Goal: Answer question/provide support

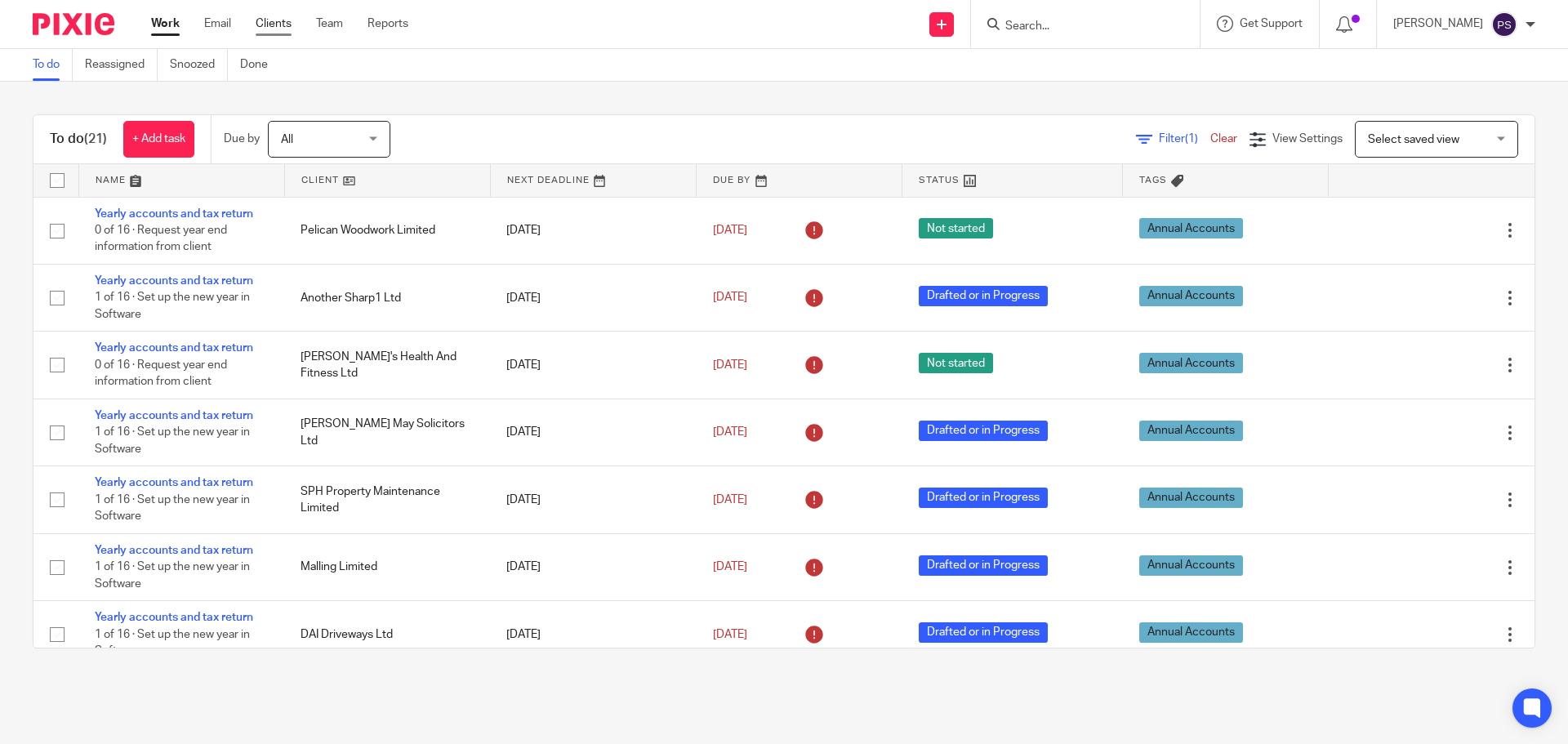
click at [282, 24] on link "Clients" at bounding box center [273, 23] width 36 height 16
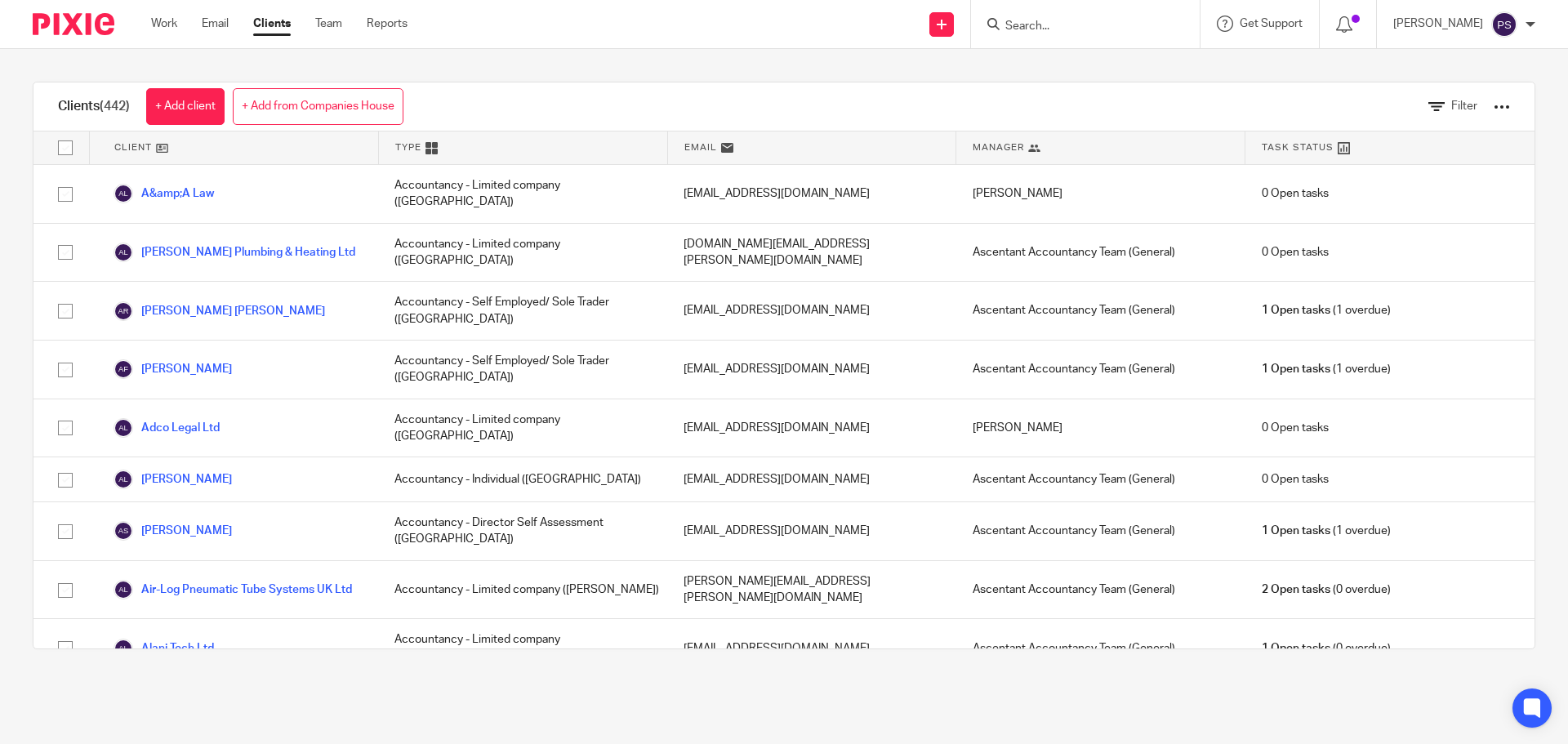
click at [1077, 29] on input "Search" at bounding box center [1077, 27] width 147 height 14
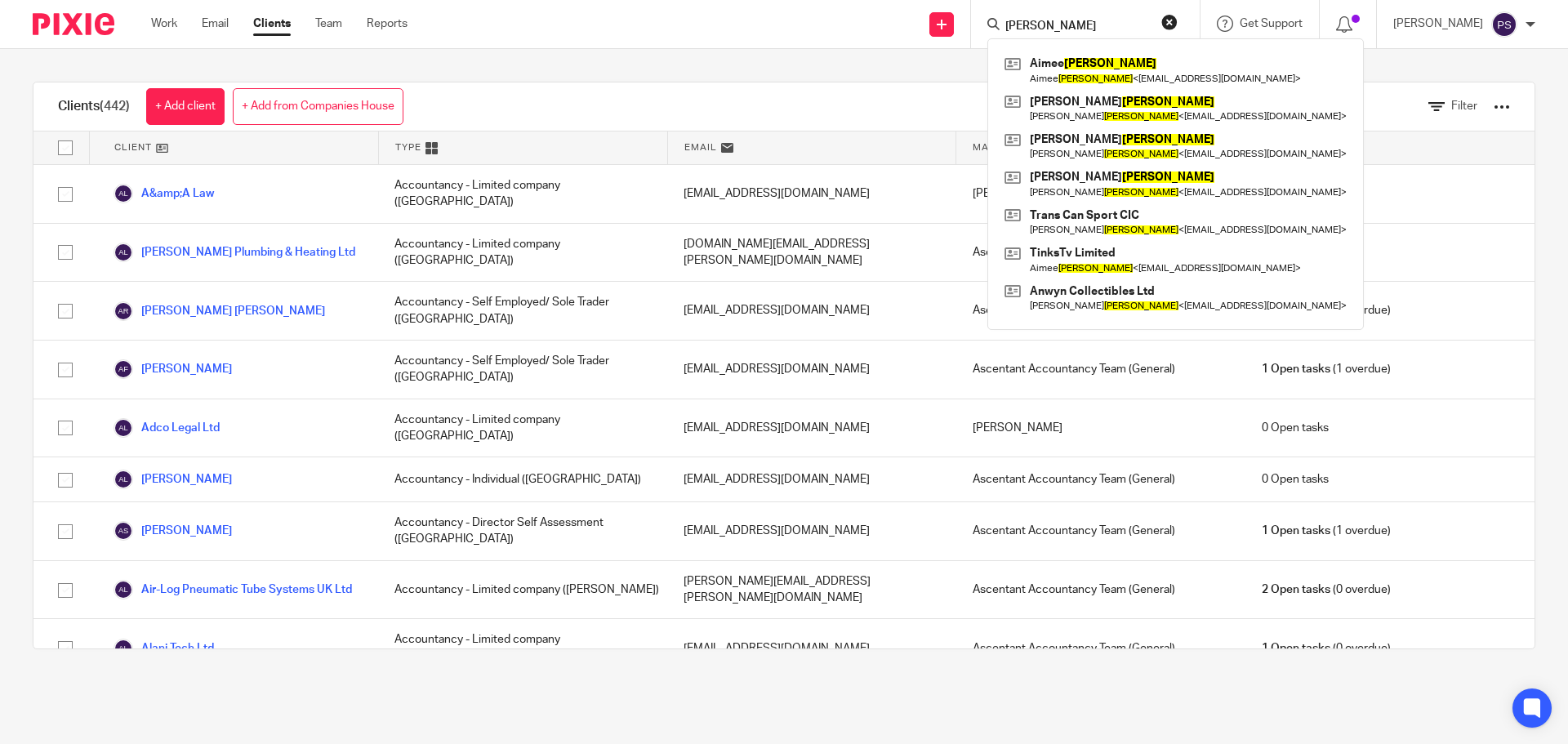
click button "submit" at bounding box center [0, 0] width 0 height 0
click at [1093, 30] on input "smith" at bounding box center [1077, 27] width 147 height 14
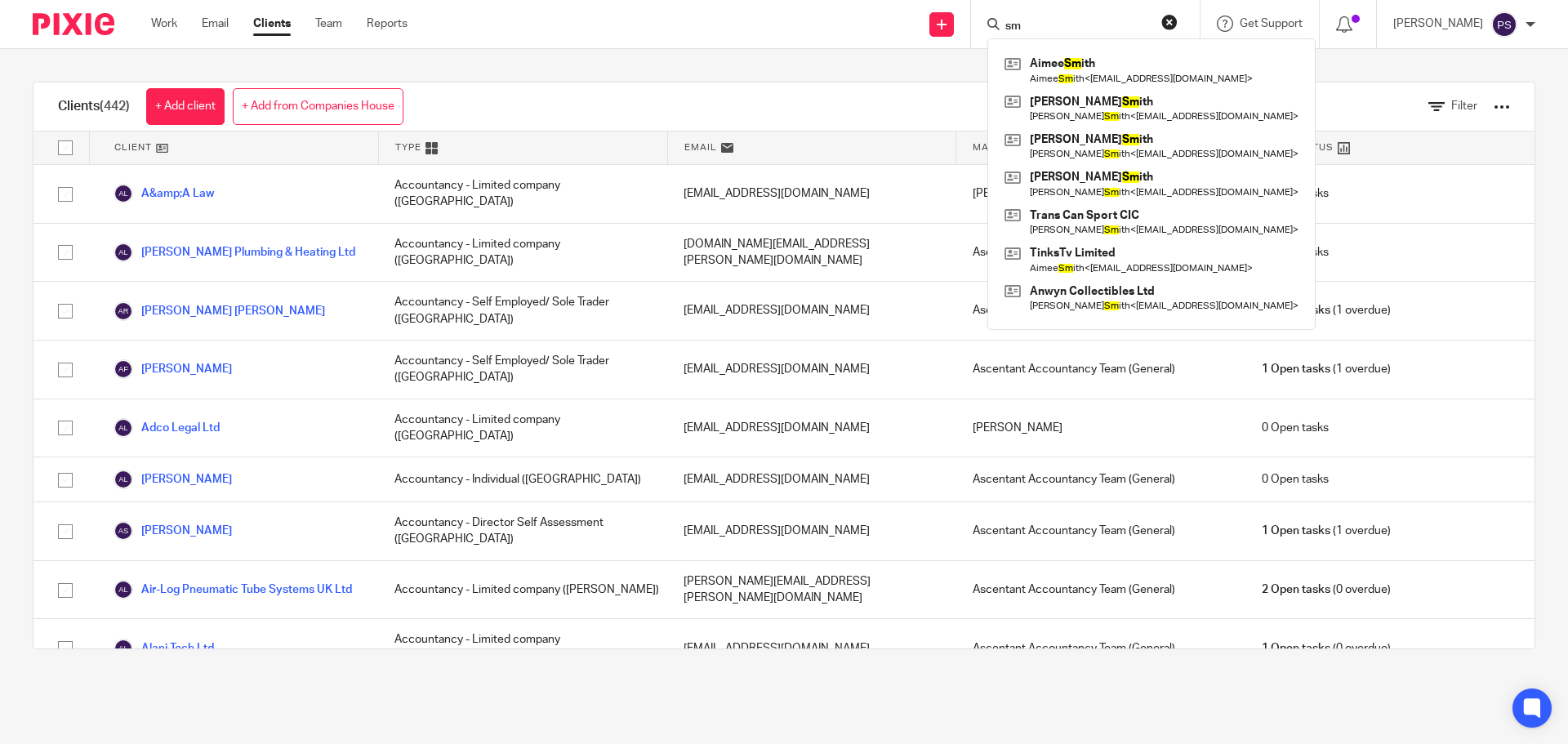
type input "s"
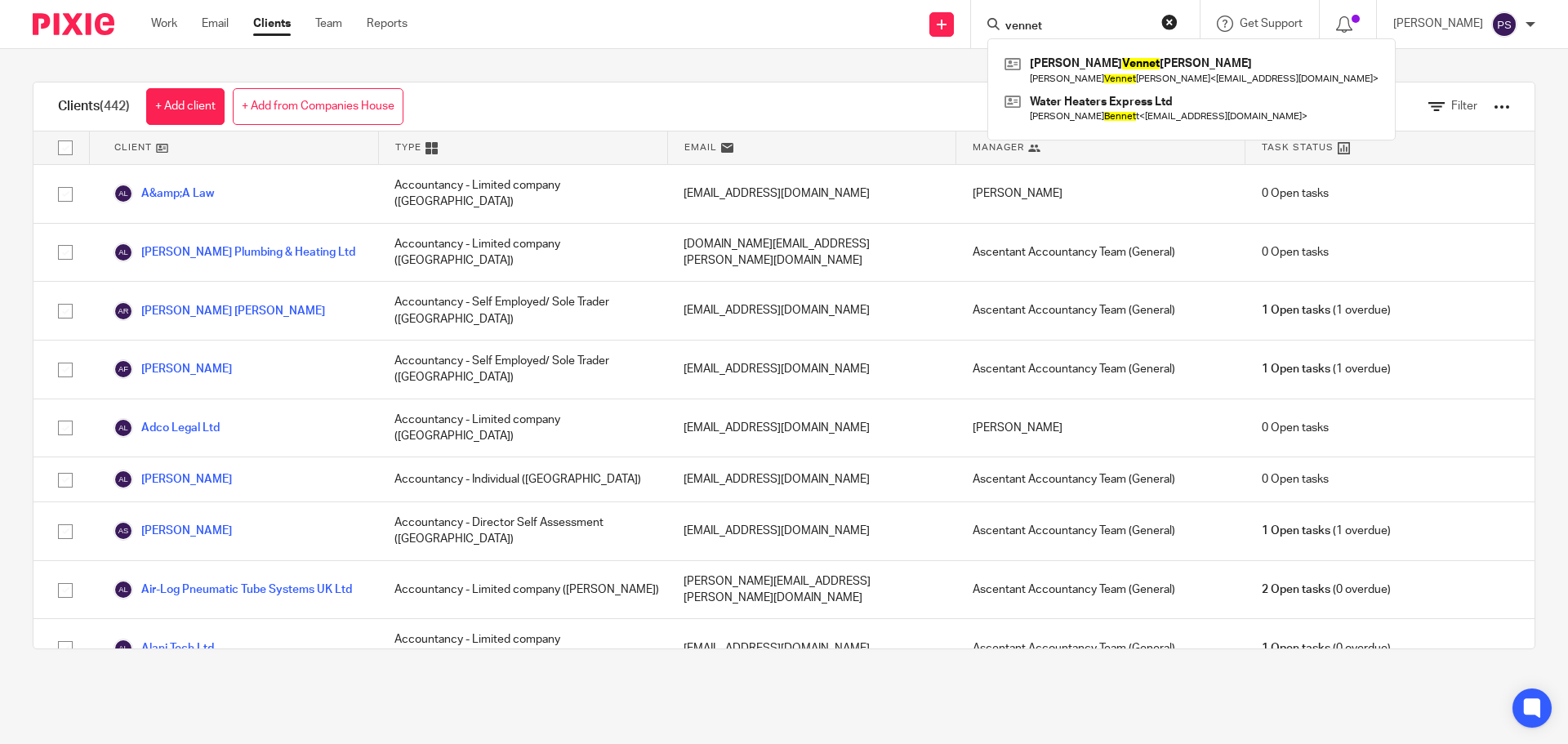
type input "vennet"
click button "submit" at bounding box center [0, 0] width 0 height 0
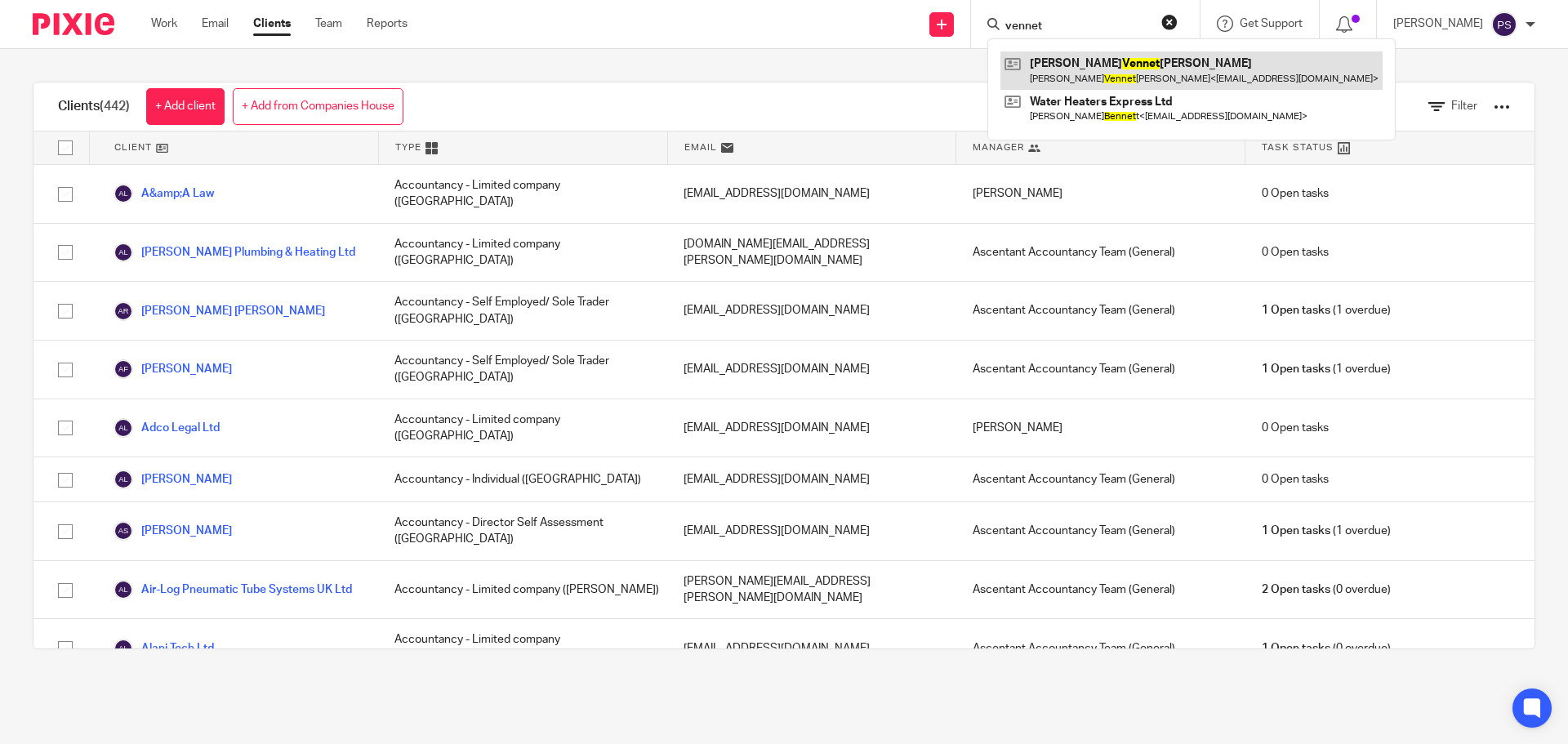
click at [1095, 74] on link at bounding box center [1192, 71] width 382 height 38
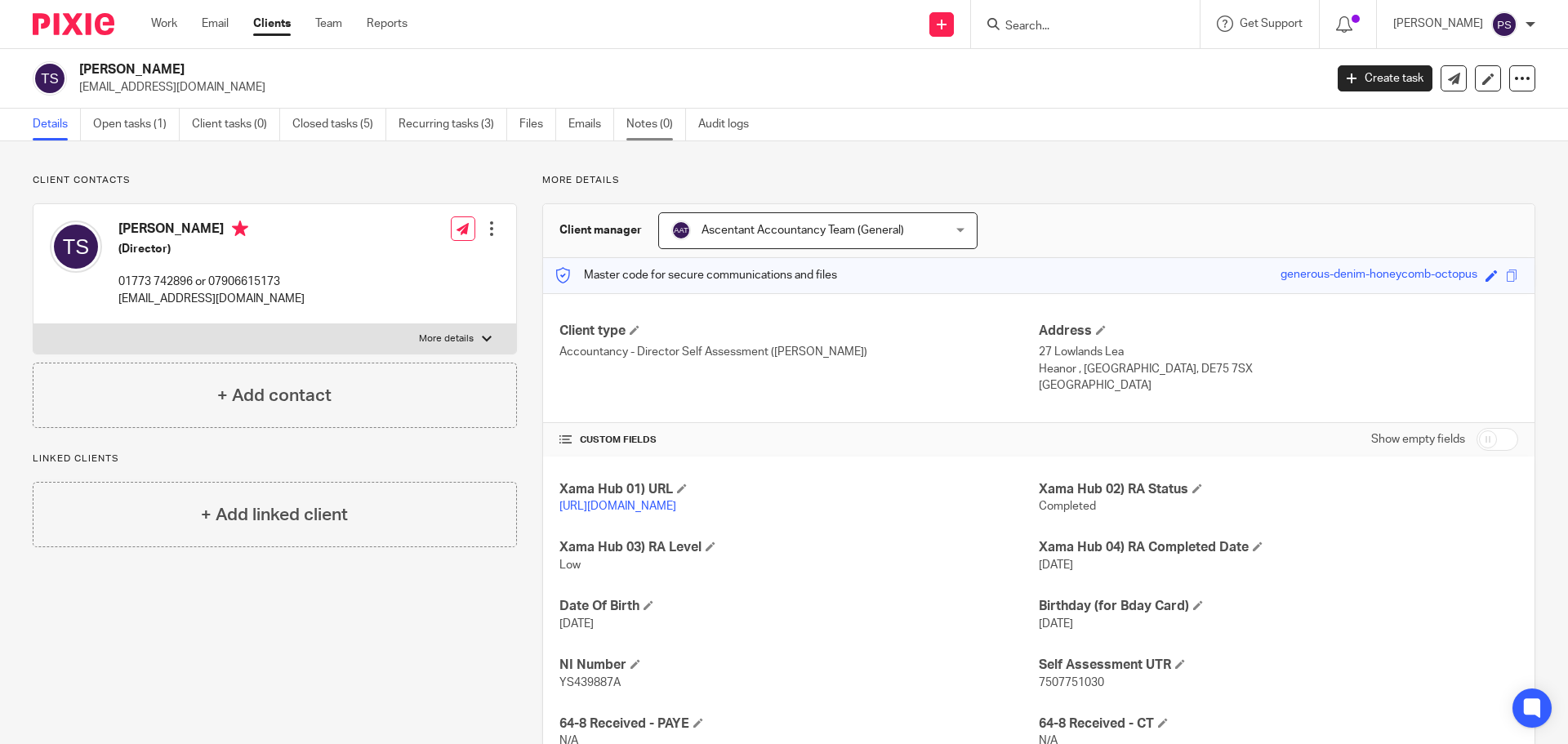
click at [652, 124] on link "Notes (0)" at bounding box center [656, 125] width 60 height 32
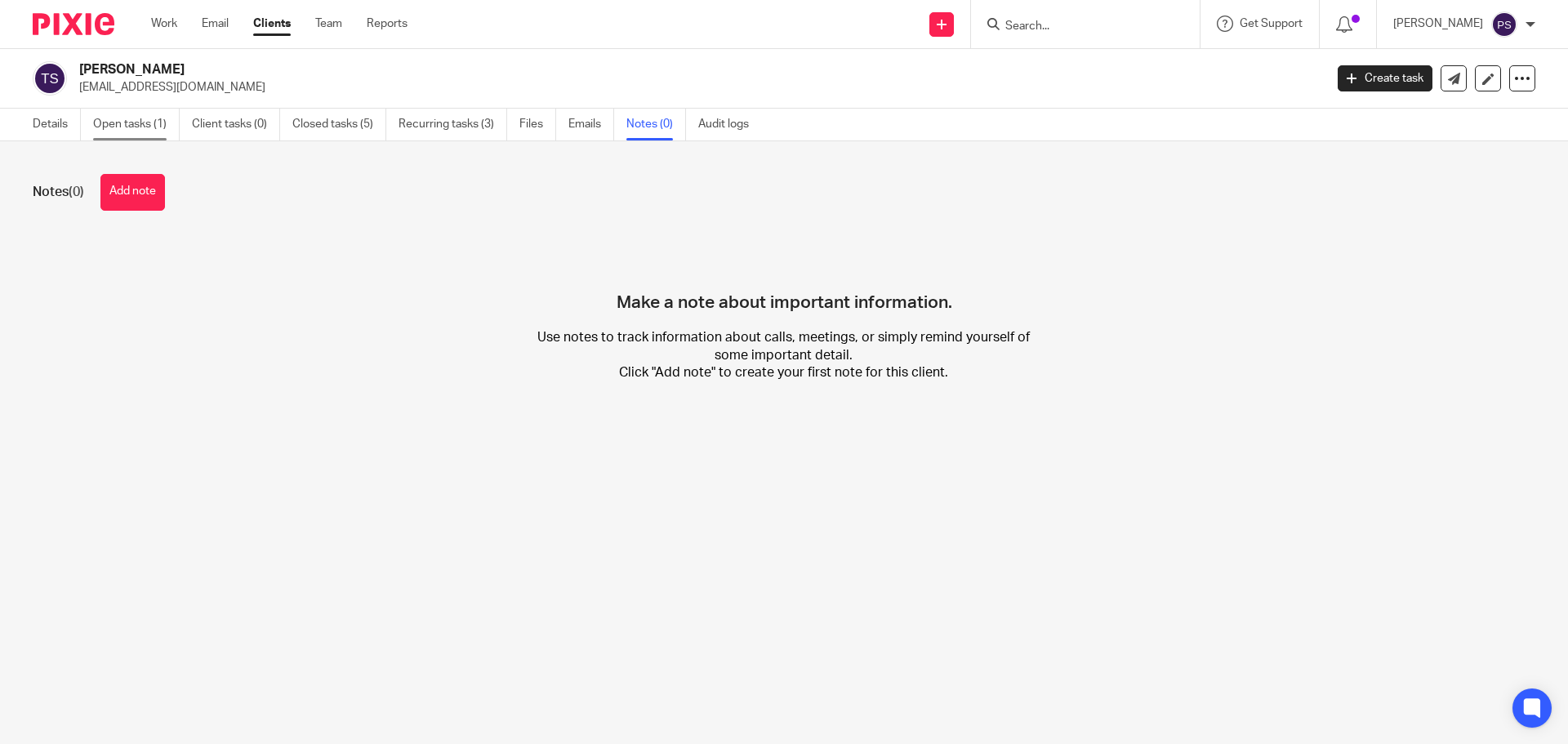
click at [130, 128] on link "Open tasks (1)" at bounding box center [136, 125] width 87 height 32
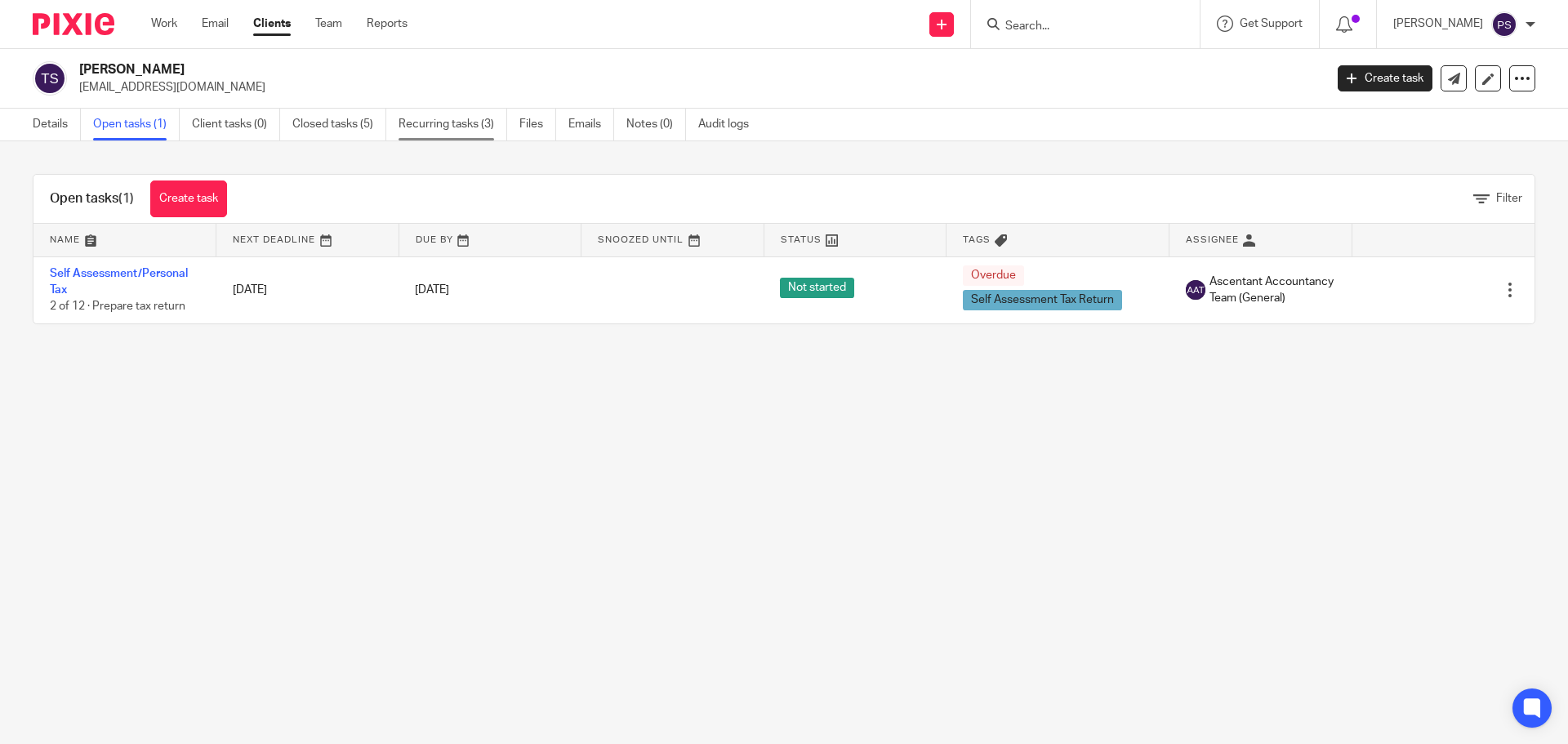
click at [428, 126] on link "Recurring tasks (3)" at bounding box center [453, 125] width 109 height 32
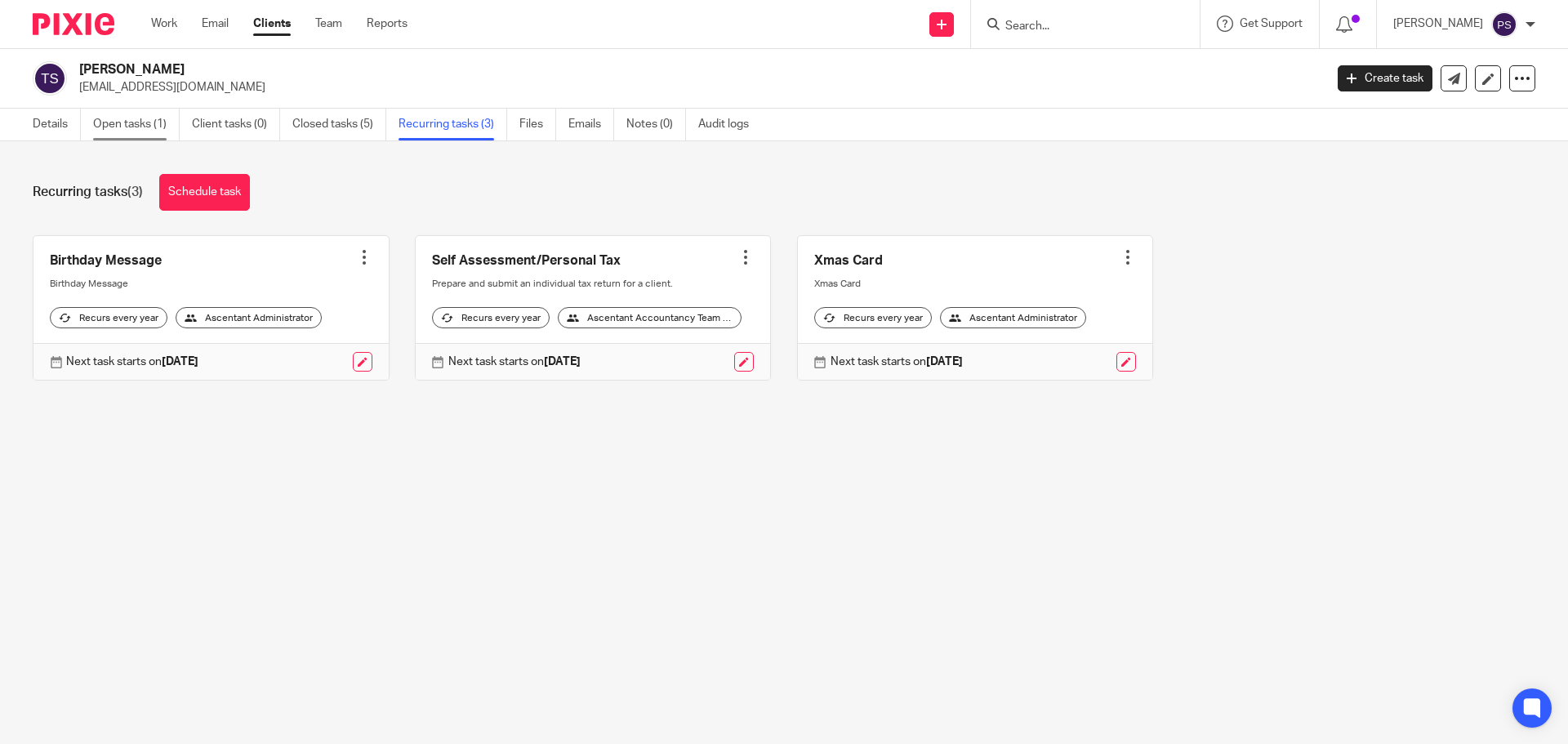
click at [125, 122] on link "Open tasks (1)" at bounding box center [136, 125] width 87 height 32
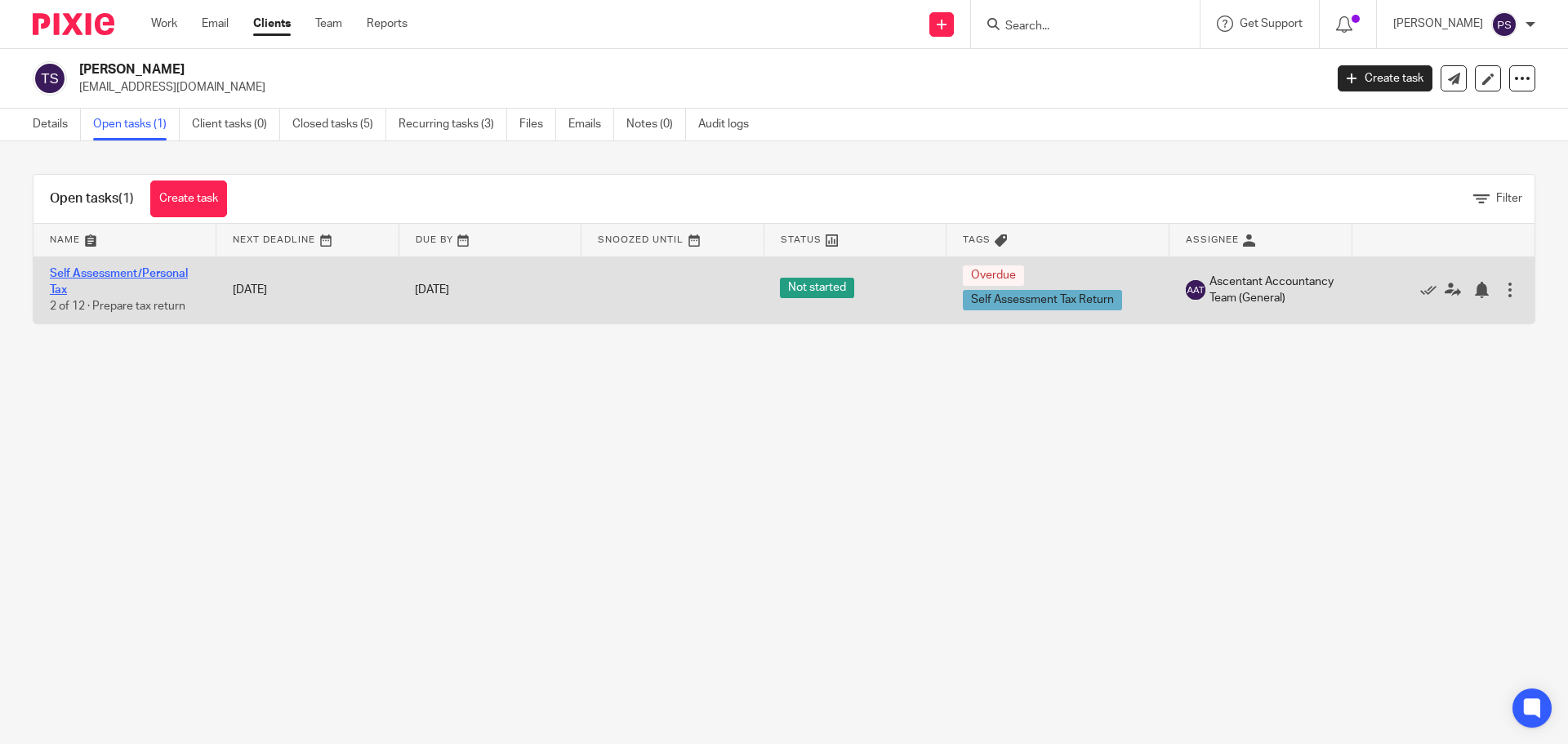
click at [93, 273] on link "Self Assessment/Personal Tax" at bounding box center [119, 281] width 138 height 28
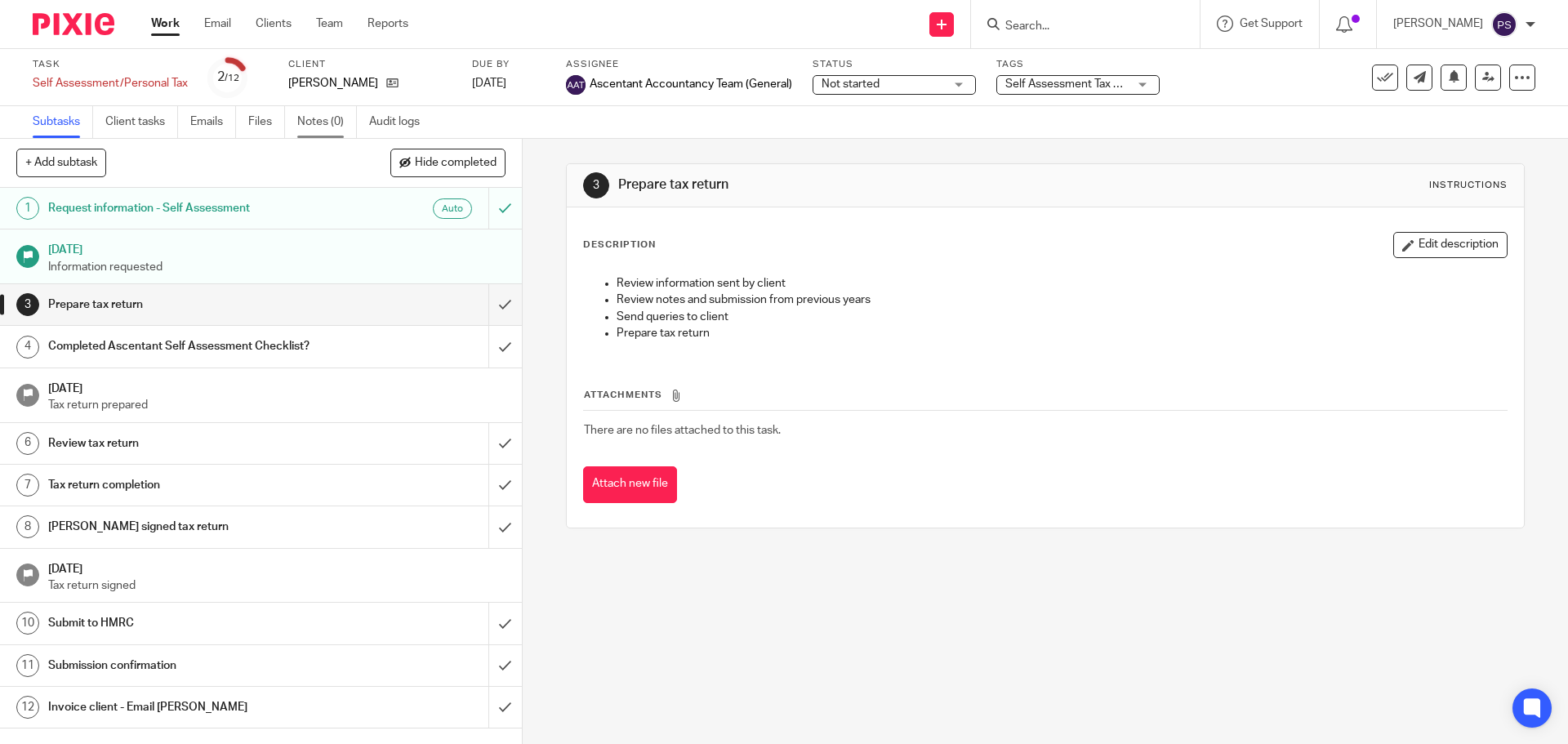
click at [329, 124] on link "Notes (0)" at bounding box center [327, 122] width 60 height 32
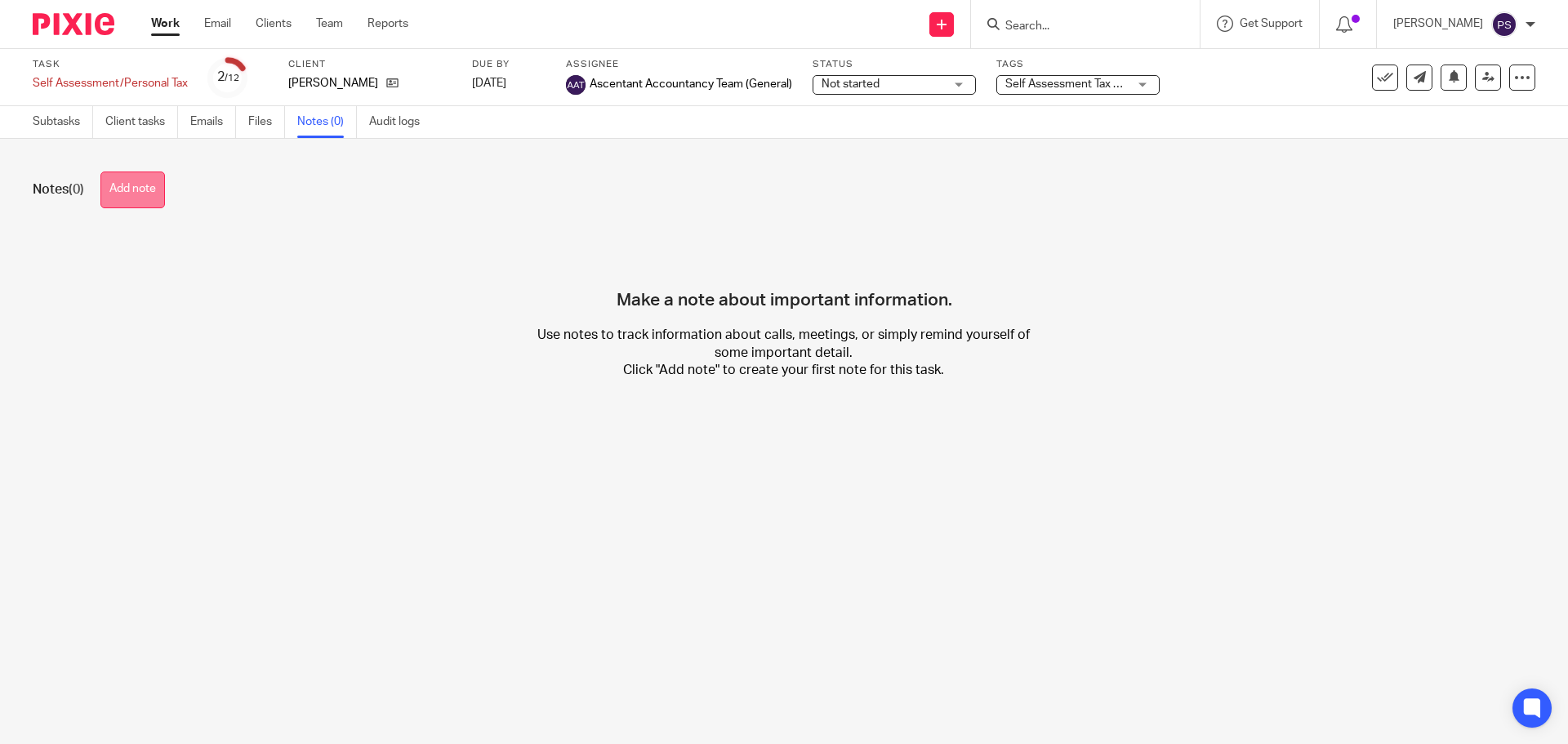
click at [148, 196] on button "Add note" at bounding box center [132, 189] width 64 height 37
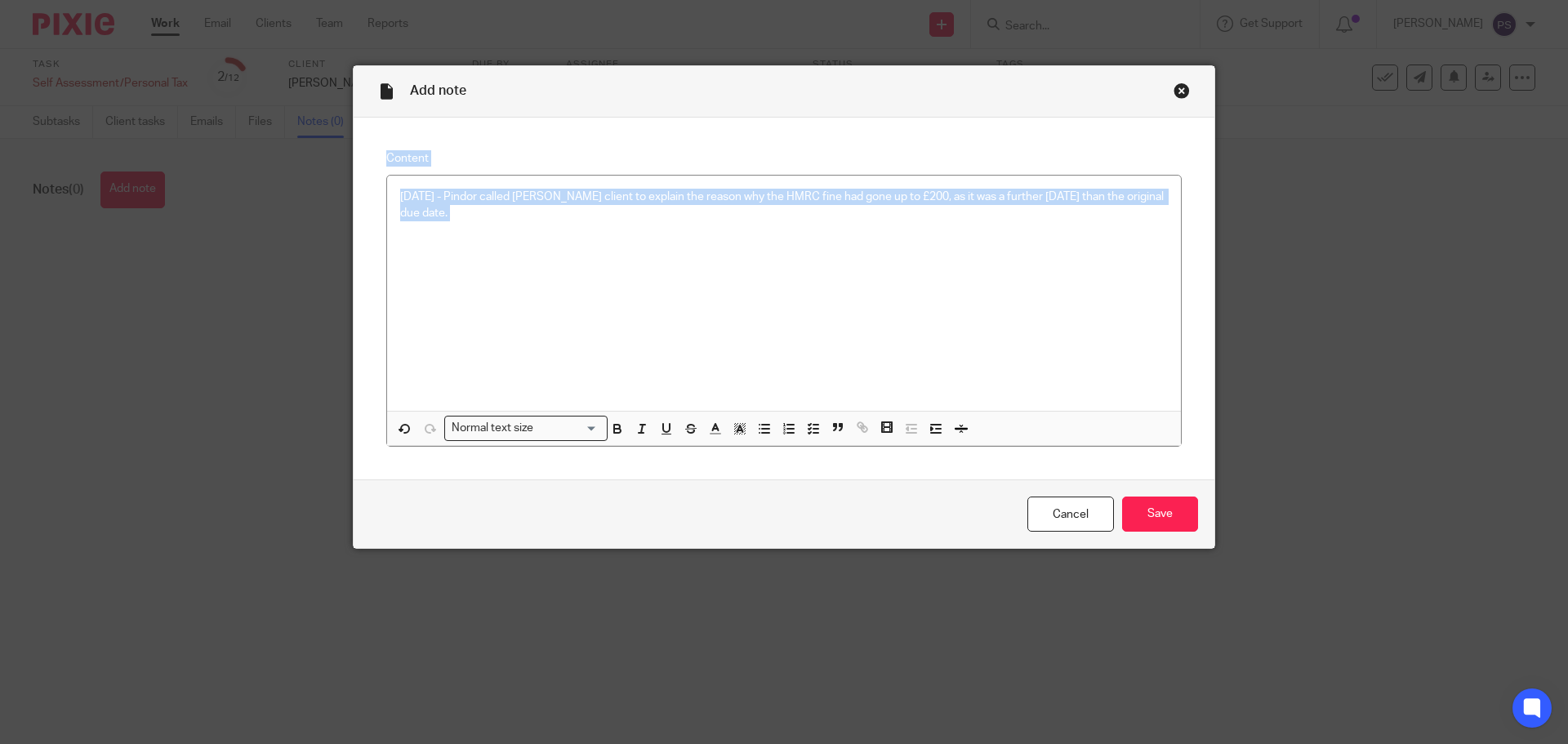
drag, startPoint x: 783, startPoint y: 89, endPoint x: 841, endPoint y: 156, distance: 88.6
click at [781, 171] on form "Add note Content 27.08.2025 - Pindor called Mr Venet client to explain the reas…" at bounding box center [784, 306] width 860 height 481
click at [564, 204] on p "27.08.2025 - Pindor called Mr Venet client to explain the reason why the HMRC f…" at bounding box center [784, 205] width 767 height 33
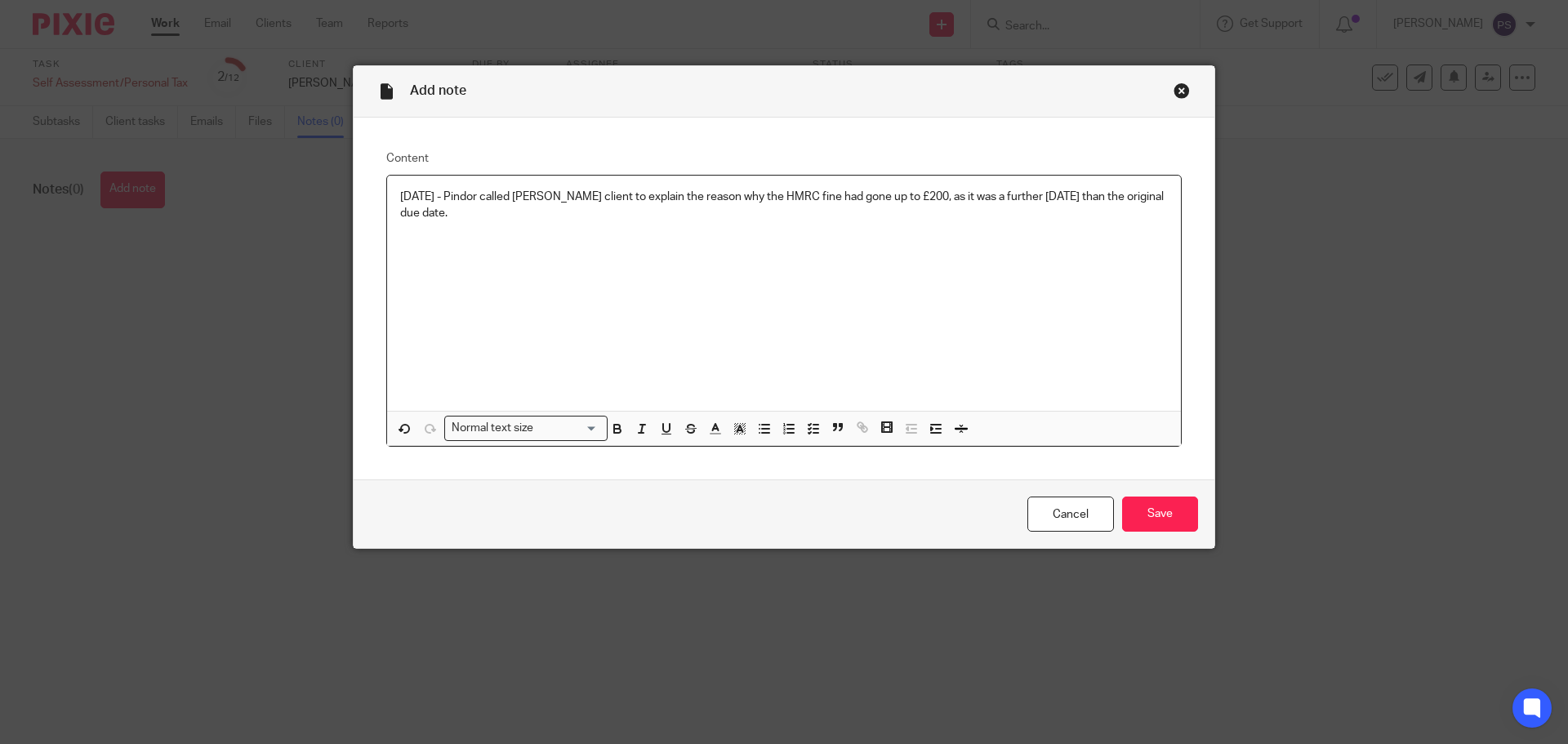
click at [568, 197] on p "27.08.2025 - Pindor called Mr Venet client to explain the reason why the HMRC f…" at bounding box center [784, 205] width 767 height 33
click at [495, 217] on p "27.08.2025 - Pindor called Mr Vennet client to explain the reason why the HMRC …" at bounding box center [784, 205] width 767 height 33
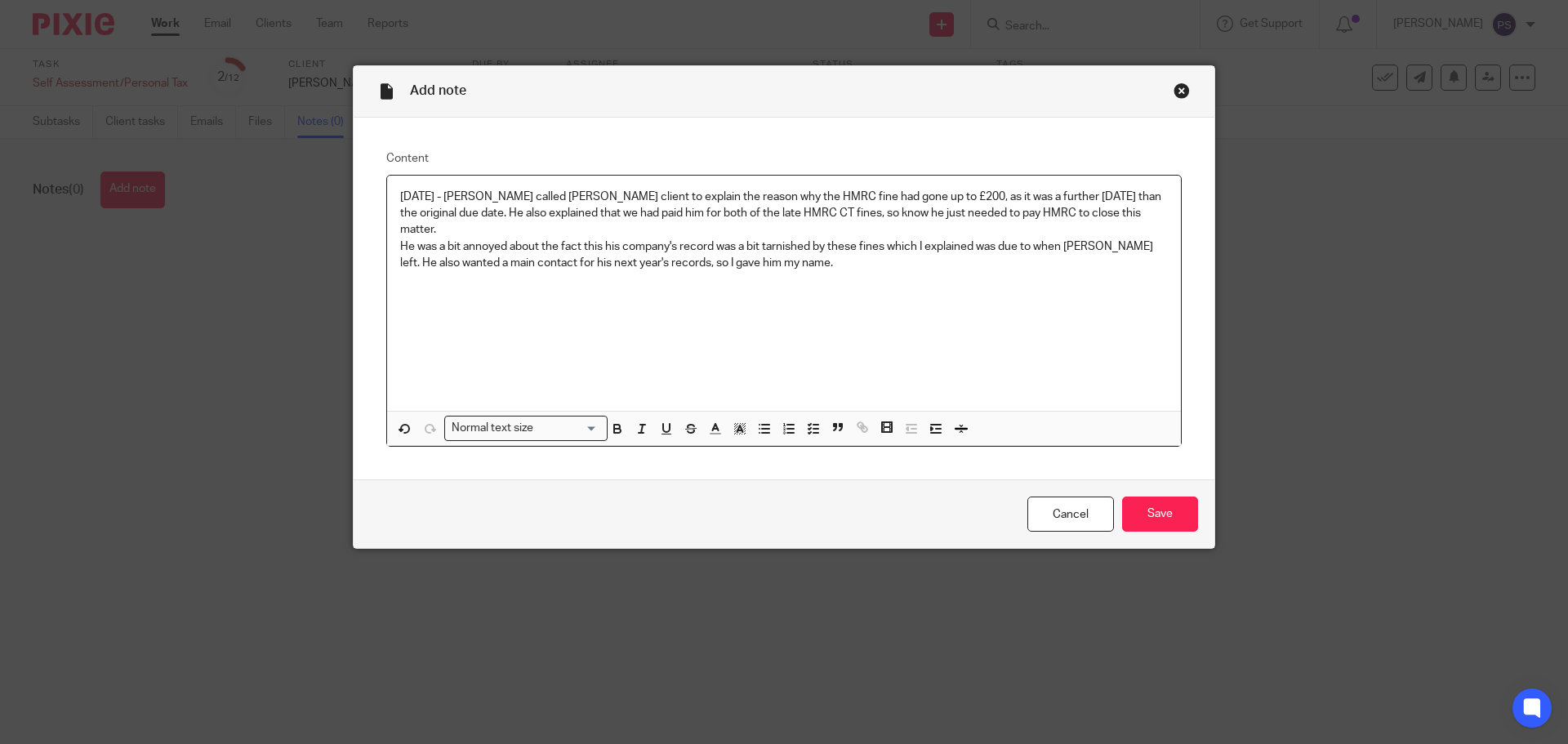
click at [584, 198] on p "27.08.2025 - Pindor called Mr Vennet client to explain the reason why the HMRC …" at bounding box center [784, 213] width 767 height 50
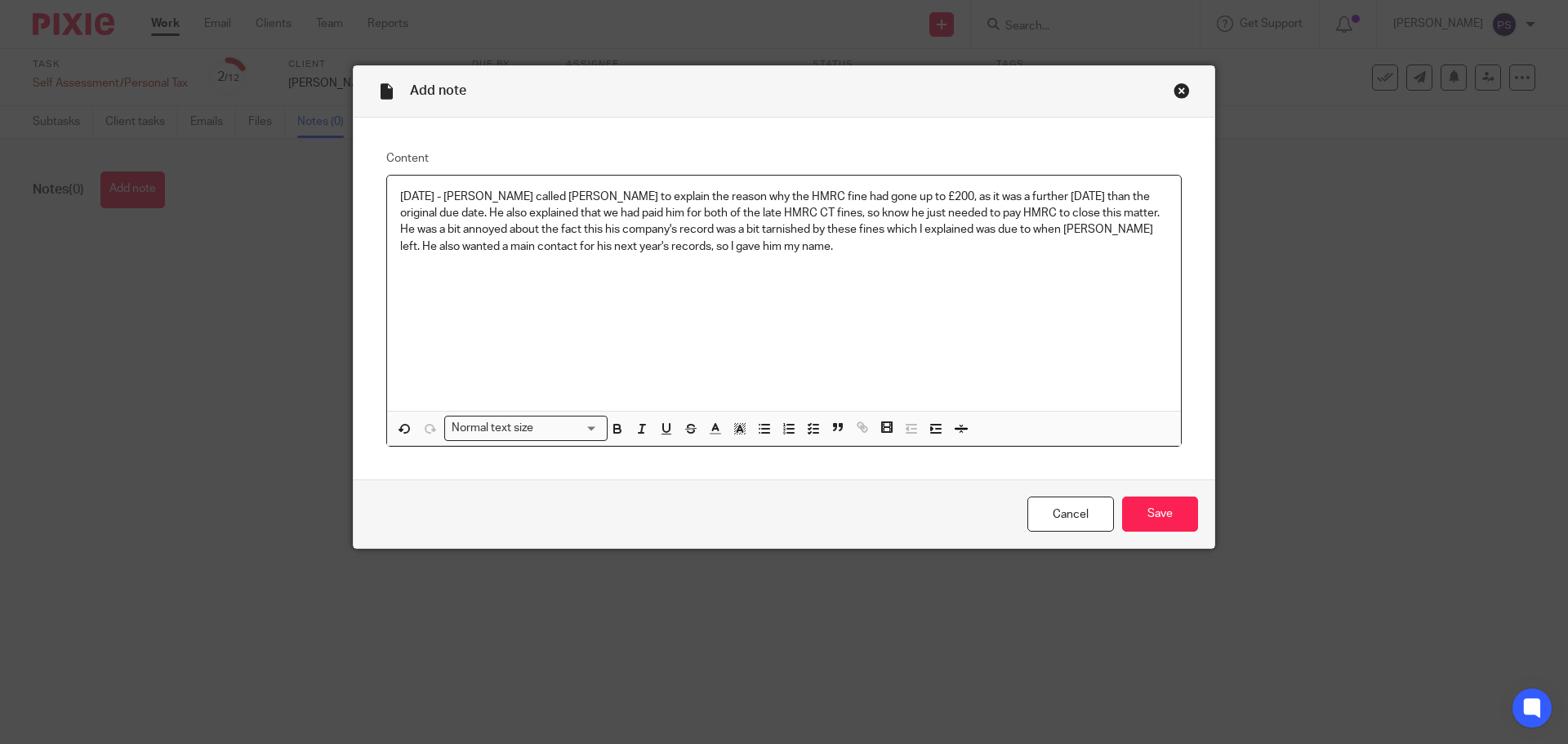
click at [883, 230] on p "He was a bit annoyed about the fact this his company's record was a bit tarnish…" at bounding box center [784, 238] width 767 height 33
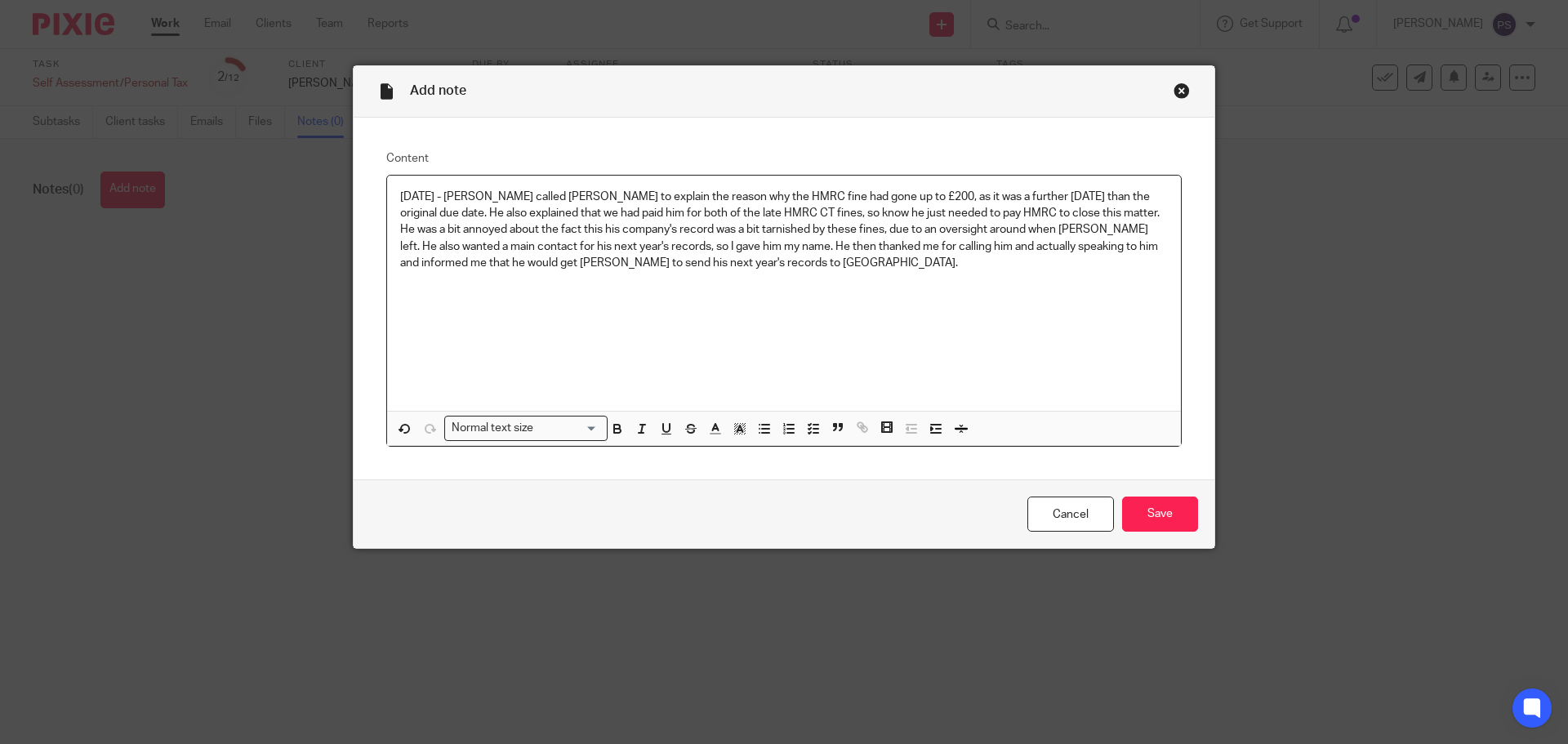
click at [892, 247] on p "He was a bit annoyed about the fact this his company's record was a bit tarnish…" at bounding box center [784, 247] width 767 height 50
click at [1099, 247] on p "He was a bit annoyed about the fact this his company's record was a bit tarnish…" at bounding box center [784, 247] width 767 height 50
click at [1102, 246] on p "He was a bit annoyed about the fact this his company's record was a bit tarnish…" at bounding box center [784, 247] width 767 height 50
click at [1165, 520] on input "Save" at bounding box center [1160, 514] width 76 height 35
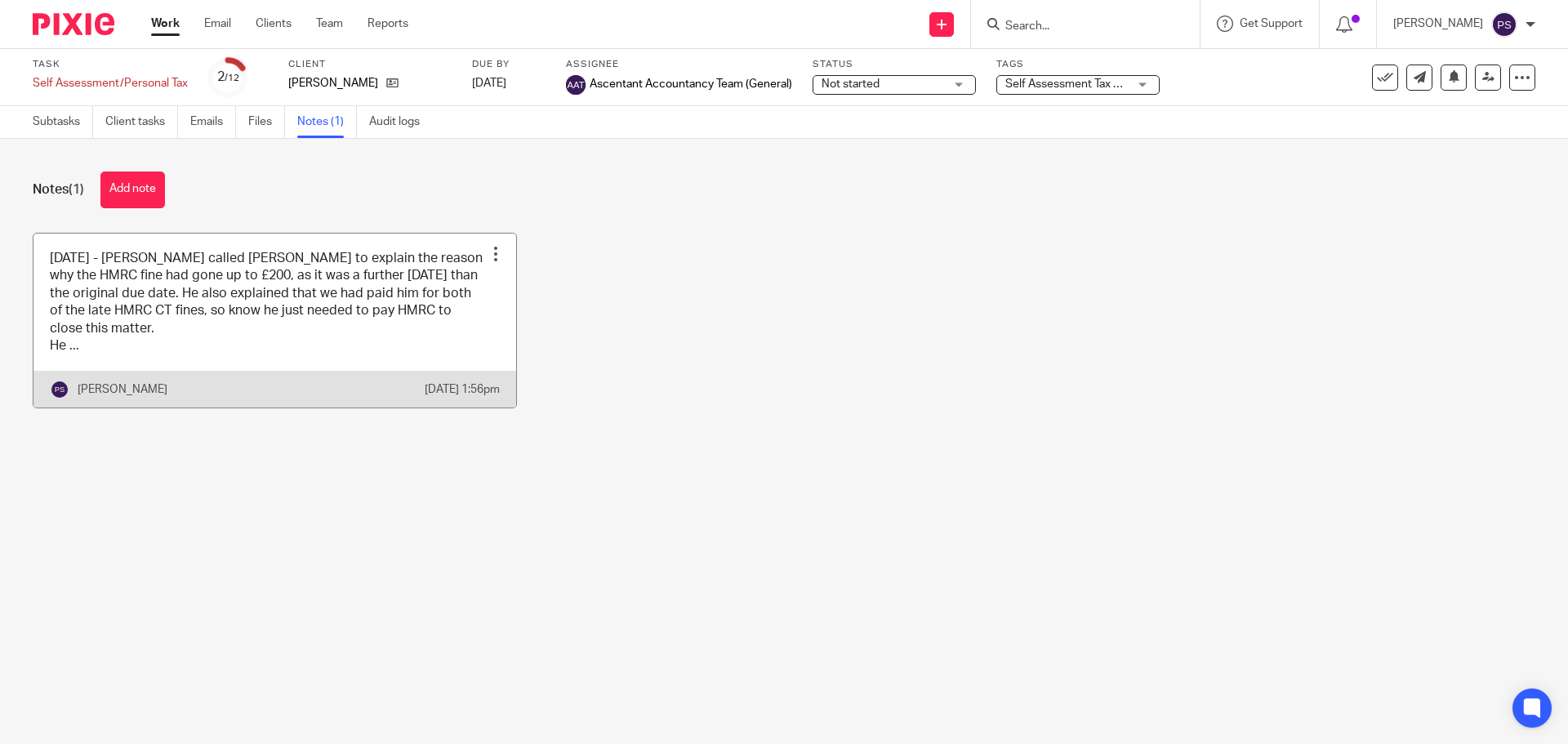
click at [488, 255] on div at bounding box center [496, 254] width 16 height 16
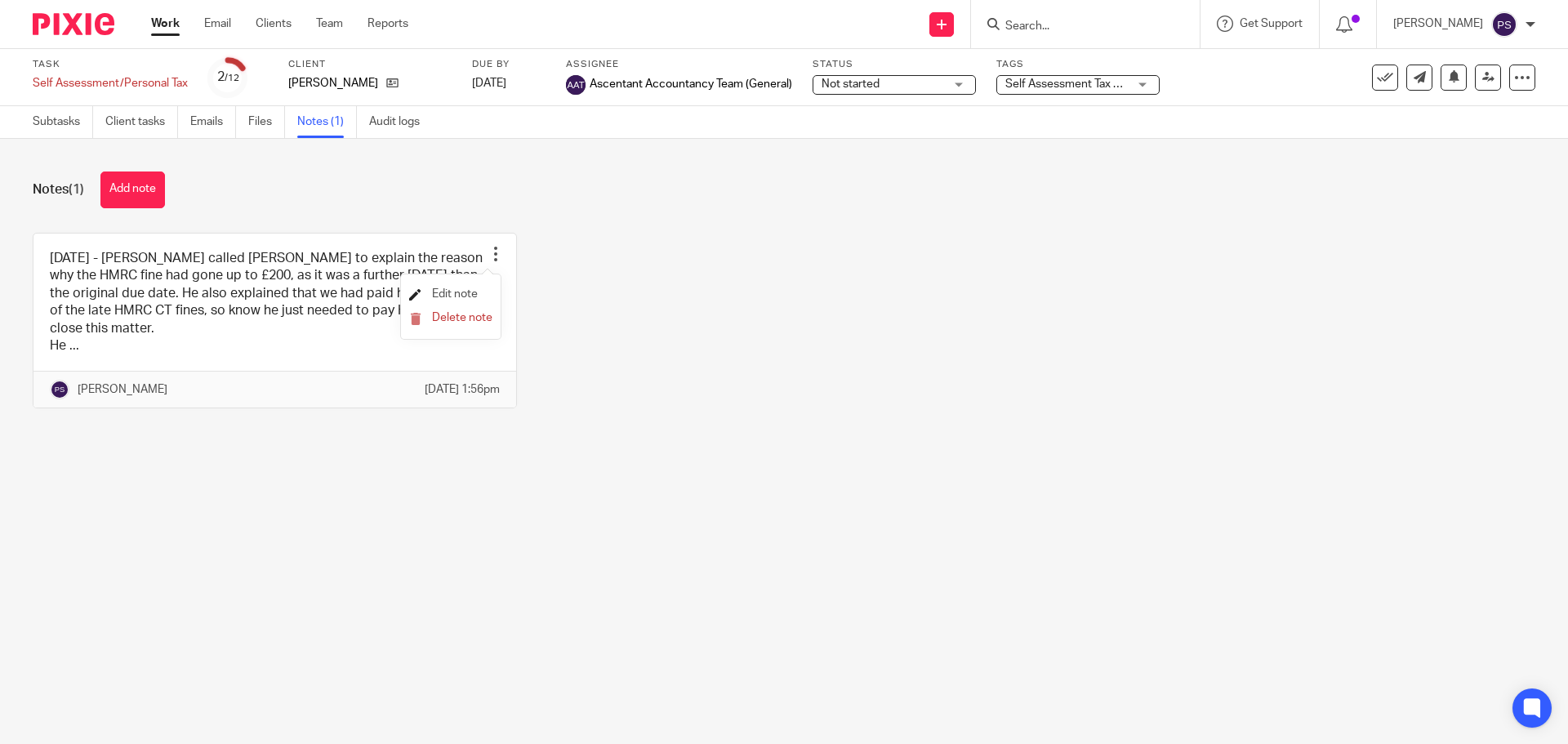
click at [457, 298] on span "Edit note" at bounding box center [454, 294] width 46 height 12
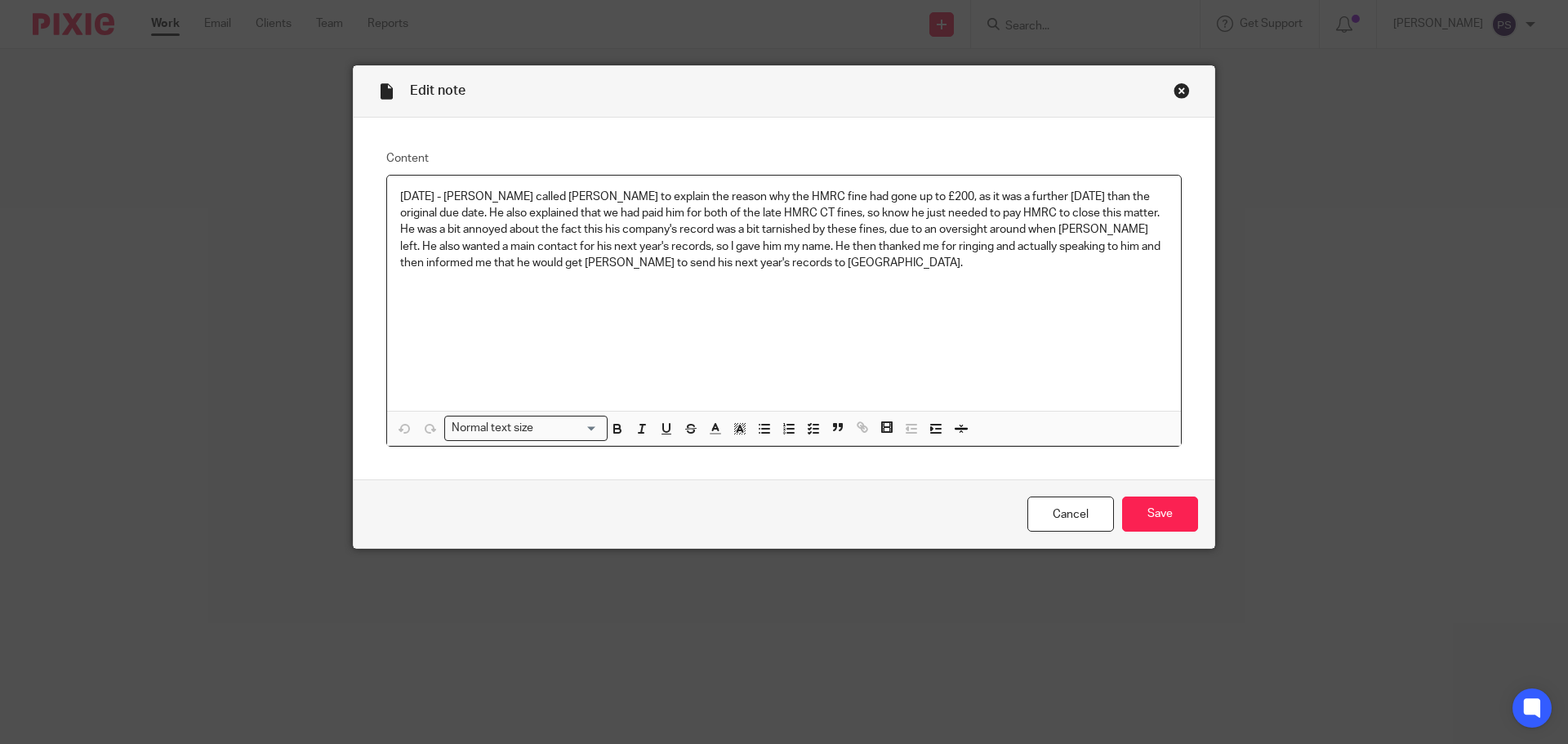
click at [455, 212] on p "[DATE] - [PERSON_NAME] called [PERSON_NAME] to explain the reason why the HMRC …" at bounding box center [784, 205] width 767 height 33
click at [563, 216] on p "27.08.2025 - Pindor called Mr Vennet to explain the reason why the HMRC fine ha…" at bounding box center [784, 205] width 767 height 33
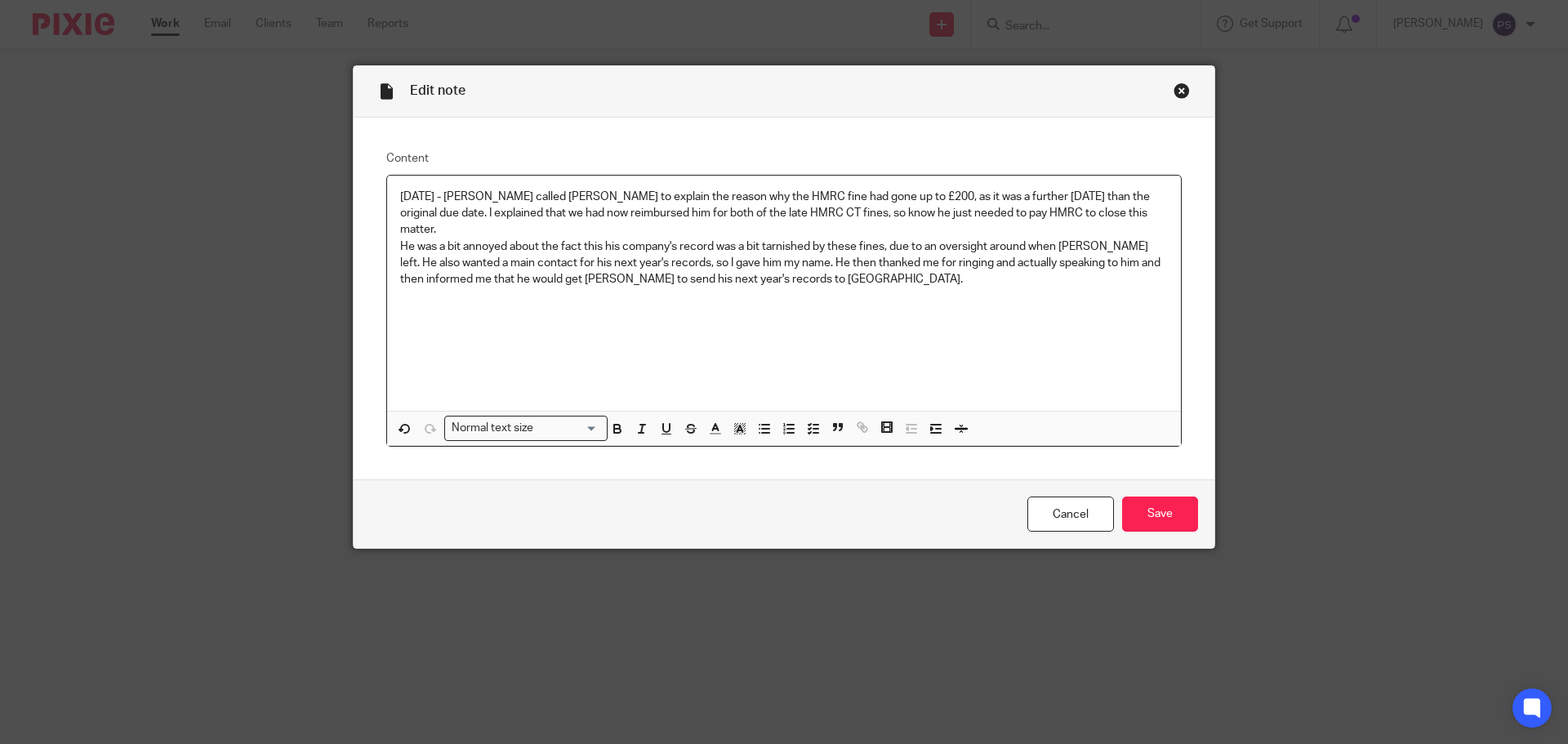
drag, startPoint x: 863, startPoint y: 208, endPoint x: 970, endPoint y: 251, distance: 115.3
click at [868, 208] on p "27.08.2025 - Pindor called Mr Vennet to explain the reason why the HMRC fine ha…" at bounding box center [784, 213] width 767 height 50
click at [1036, 213] on p "27.08.2025 - Pindor called Mr Vennet to explain the reason why the HMRC fine ha…" at bounding box center [784, 213] width 767 height 50
click at [521, 225] on p "27.08.2025 - Pindor called Mr Vennet to explain the reason why the HMRC fine ha…" at bounding box center [784, 213] width 767 height 50
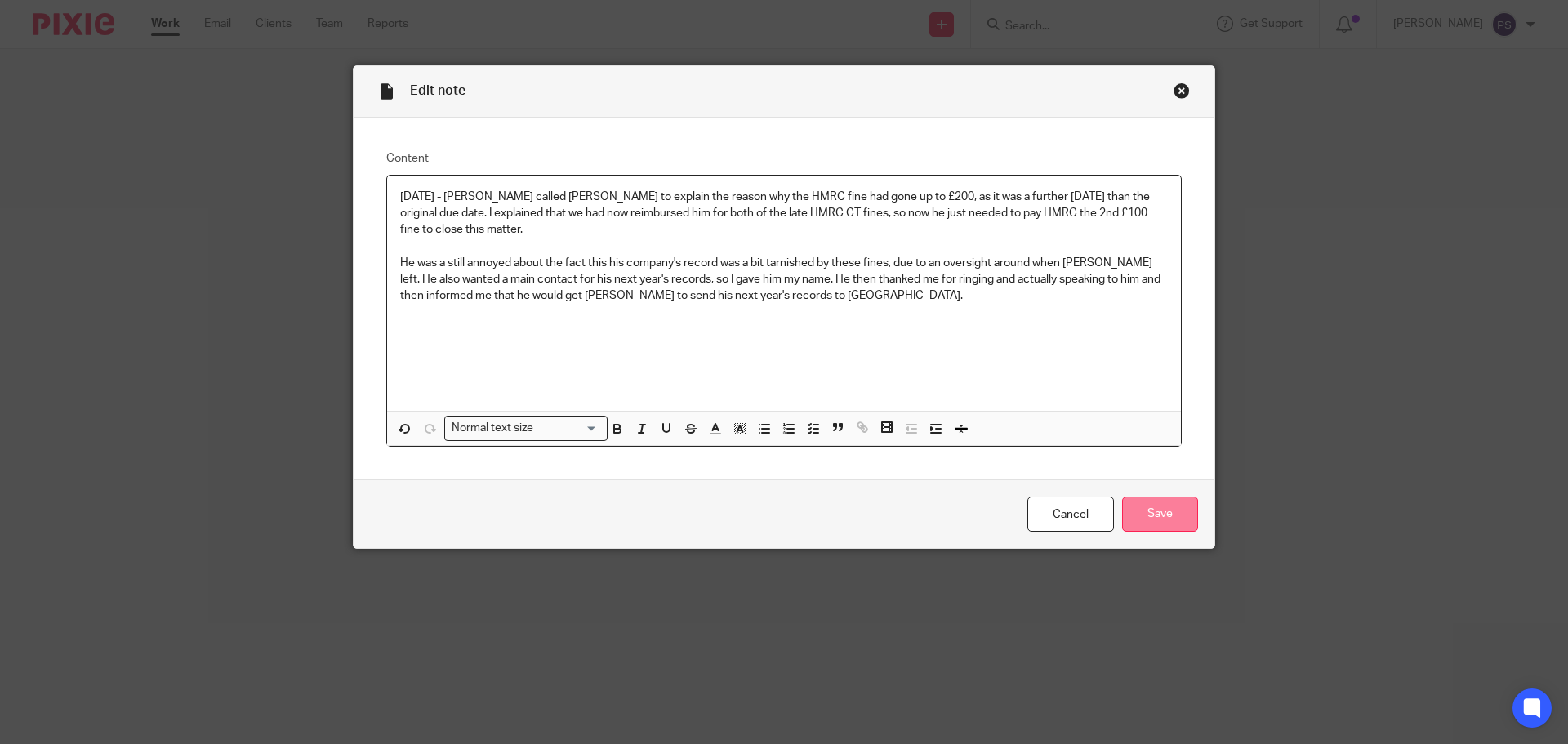
click at [1172, 518] on input "Save" at bounding box center [1160, 514] width 76 height 35
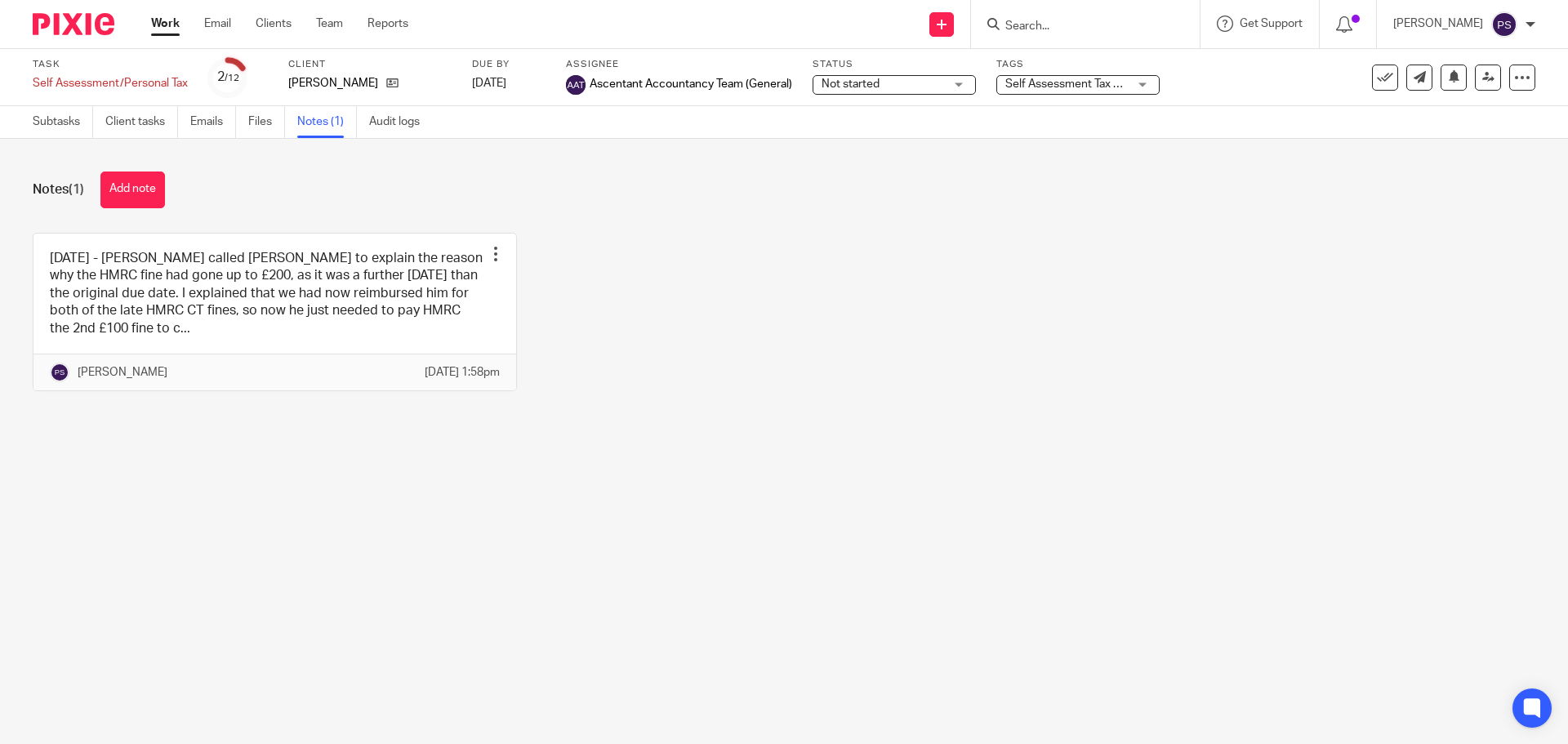
click at [148, 28] on div "Work Email Clients Team Reports Work Email Clients Team Reports Settings" at bounding box center [284, 24] width 298 height 48
click at [133, 118] on link "Client tasks" at bounding box center [141, 122] width 72 height 32
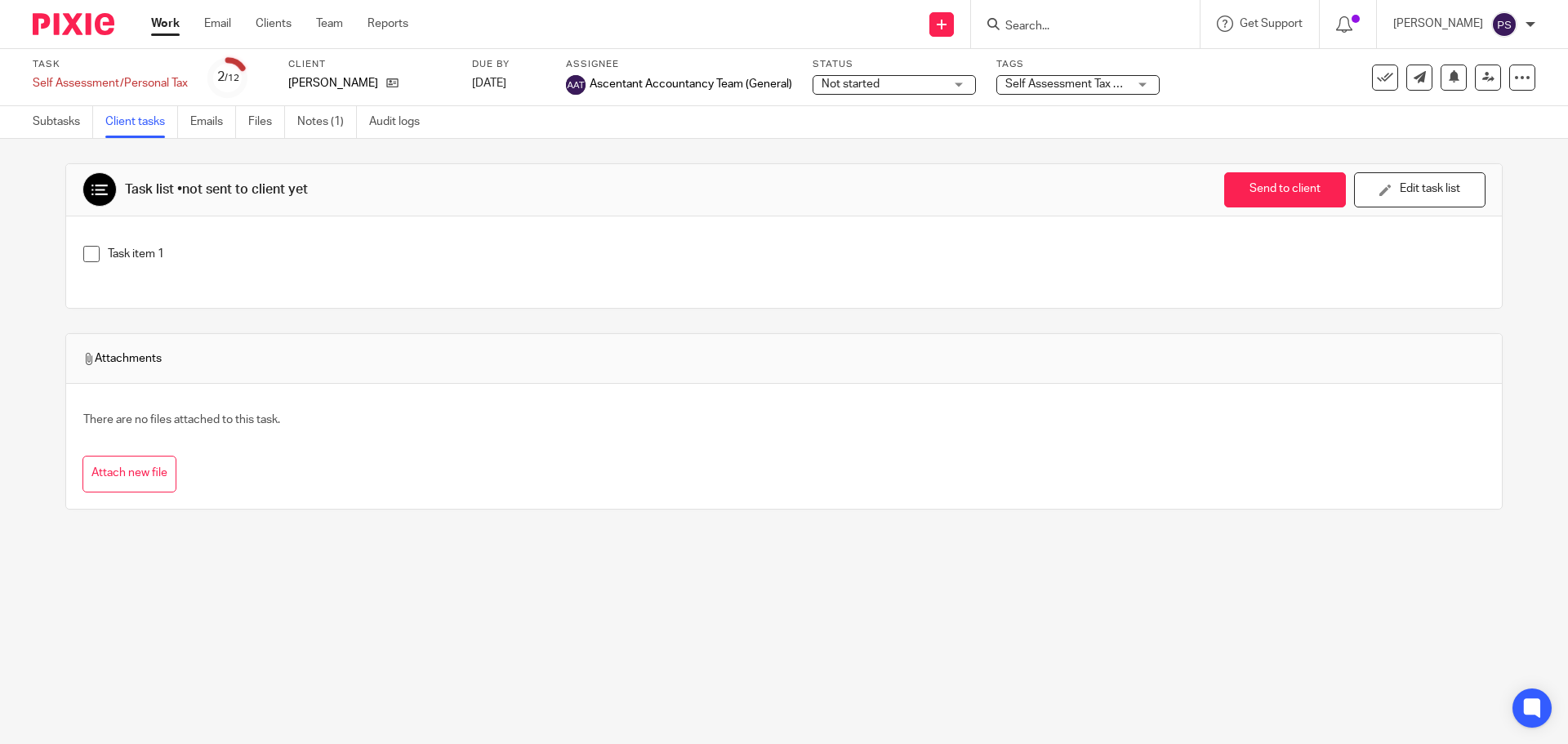
click at [175, 22] on link "Work" at bounding box center [165, 23] width 29 height 16
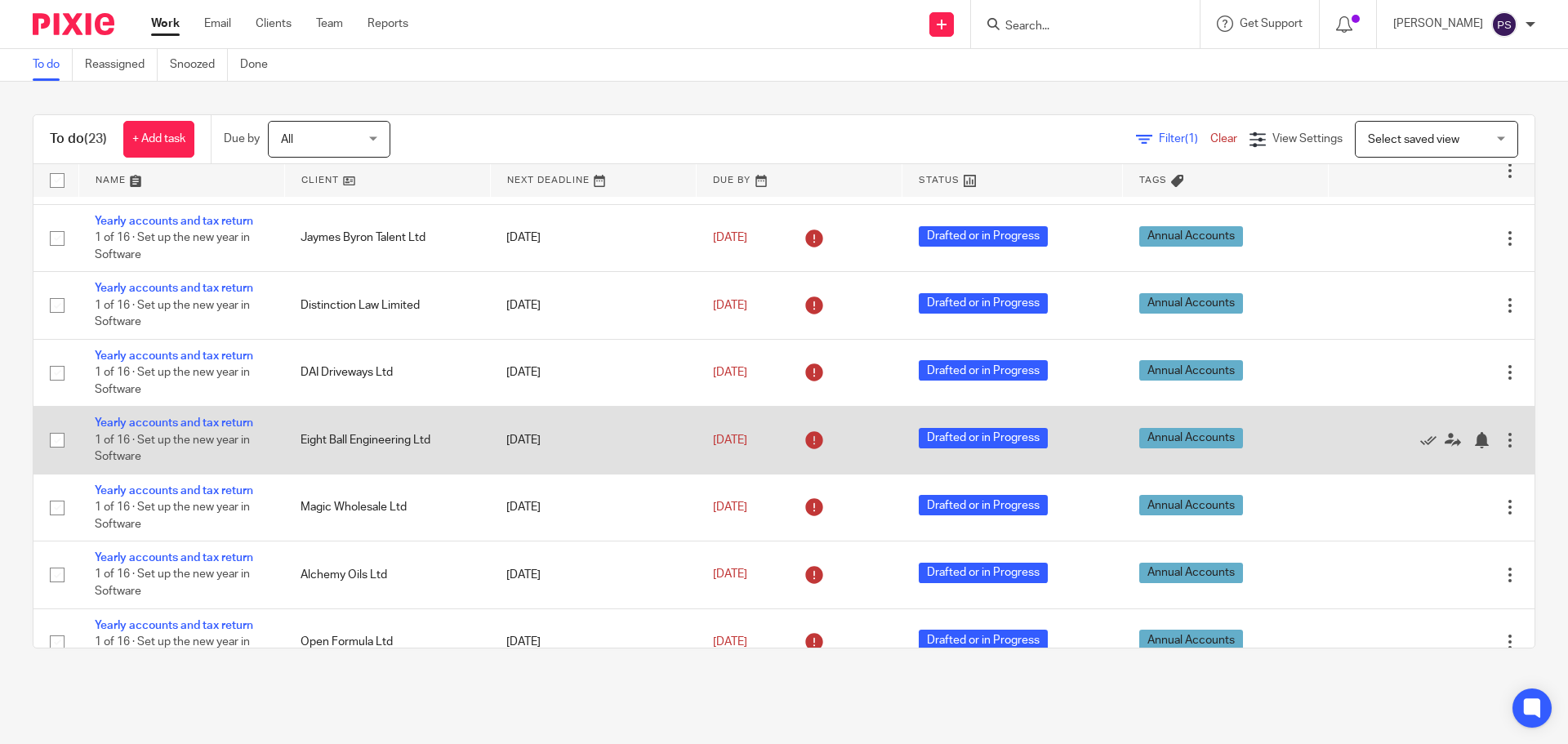
scroll to position [489, 0]
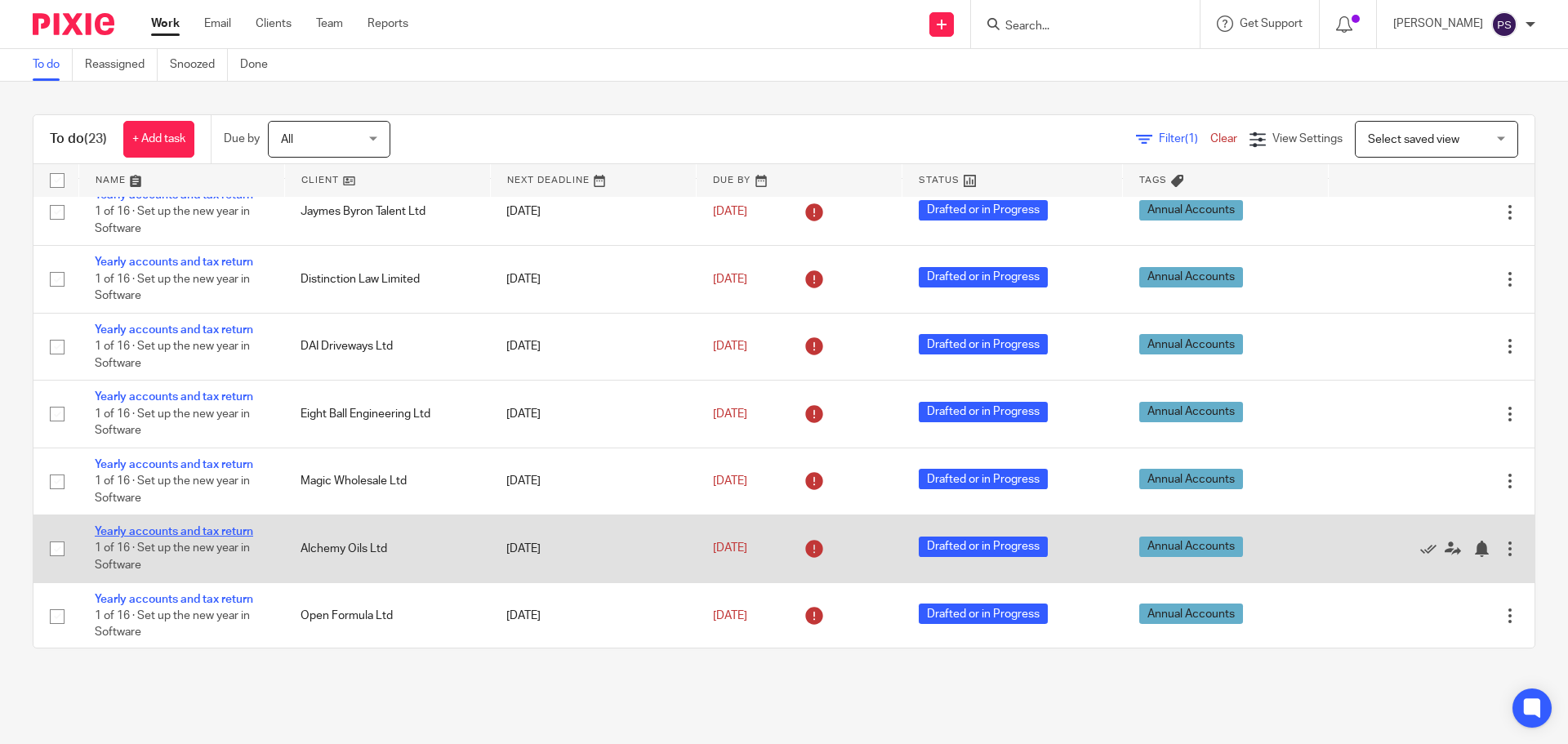
click at [175, 531] on link "Yearly accounts and tax return" at bounding box center [173, 531] width 158 height 12
